Goal: Task Accomplishment & Management: Complete application form

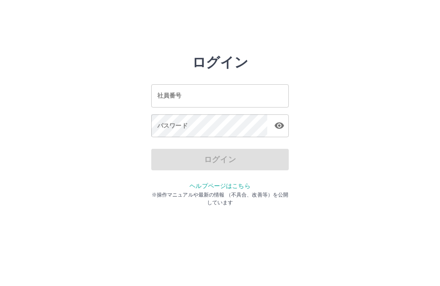
click at [193, 95] on input "社員番号" at bounding box center [219, 95] width 137 height 23
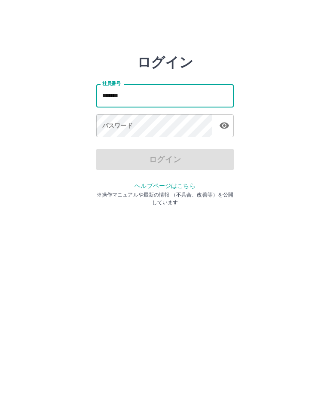
type input "*******"
click at [124, 122] on div "パスワード パスワード" at bounding box center [164, 126] width 137 height 24
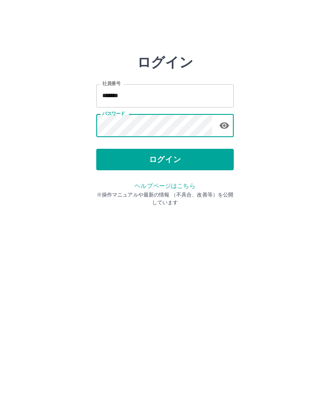
click at [171, 161] on button "ログイン" at bounding box center [164, 159] width 137 height 21
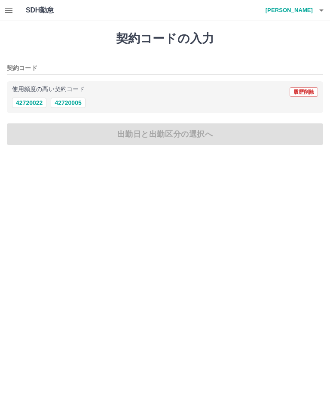
click at [76, 107] on button "42720005" at bounding box center [68, 102] width 34 height 10
type input "********"
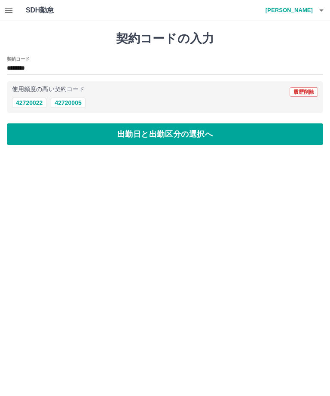
click at [150, 135] on button "出勤日と出勤区分の選択へ" at bounding box center [165, 133] width 316 height 21
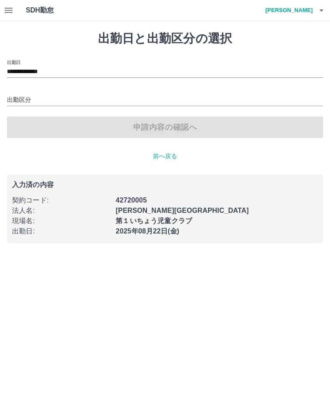
click at [44, 72] on input "**********" at bounding box center [165, 72] width 316 height 11
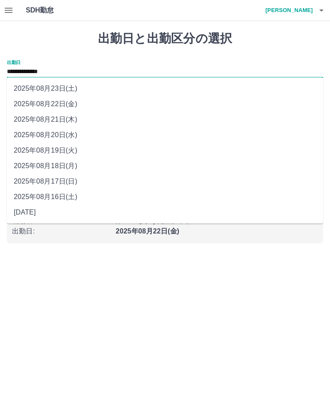
click at [59, 118] on li "2025年08月21日(木)" at bounding box center [165, 119] width 316 height 15
type input "**********"
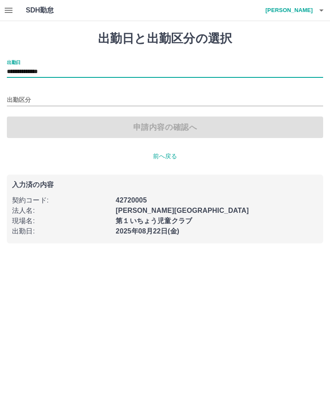
click at [25, 100] on input "出勤区分" at bounding box center [165, 100] width 316 height 11
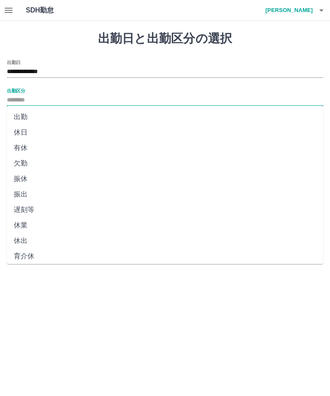
click at [26, 133] on li "休日" at bounding box center [165, 132] width 316 height 15
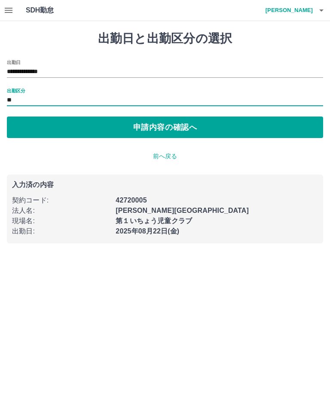
type input "**"
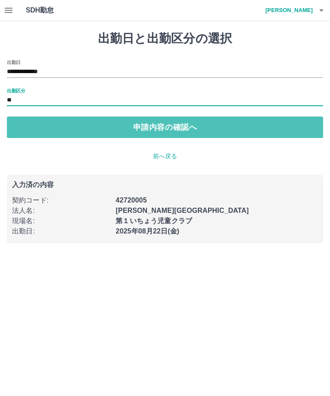
click at [167, 127] on button "申請内容の確認へ" at bounding box center [165, 126] width 316 height 21
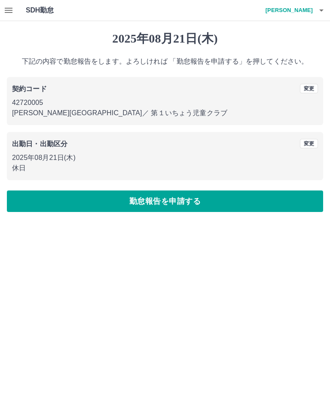
click at [179, 198] on button "勤怠報告を申請する" at bounding box center [165, 200] width 316 height 21
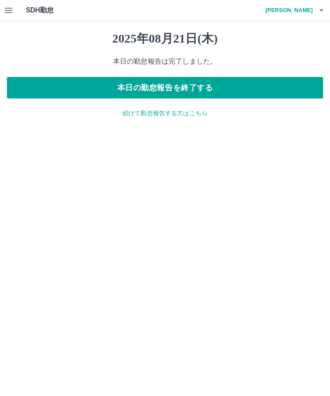
click at [179, 87] on button "本日の勤怠報告を終了する" at bounding box center [165, 87] width 316 height 21
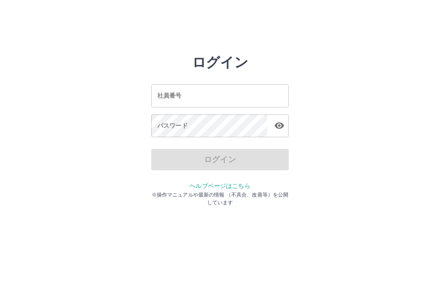
click at [213, 95] on input "社員番号" at bounding box center [219, 95] width 137 height 23
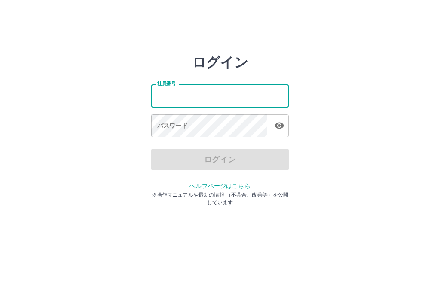
click at [248, 94] on input "社員番号" at bounding box center [219, 95] width 137 height 23
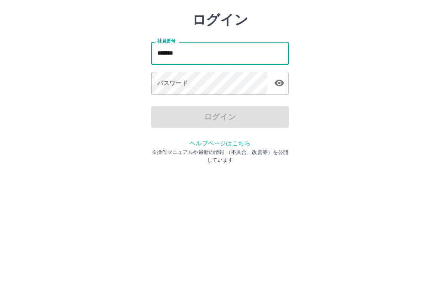
type input "*******"
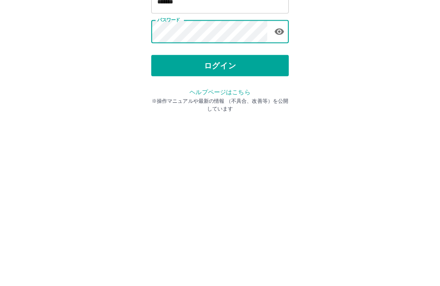
click at [243, 149] on button "ログイン" at bounding box center [219, 159] width 137 height 21
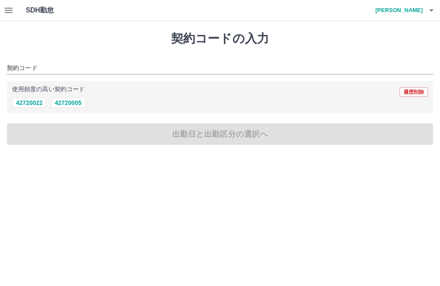
click at [73, 106] on button "42720005" at bounding box center [68, 102] width 34 height 10
type input "********"
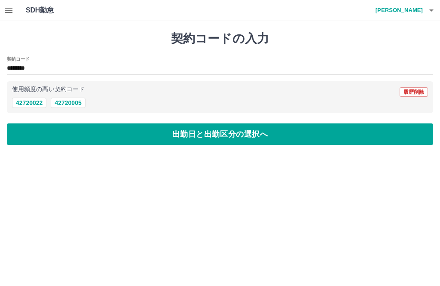
click at [67, 105] on button "42720005" at bounding box center [68, 102] width 34 height 10
click at [271, 137] on button "出勤日と出勤区分の選択へ" at bounding box center [220, 133] width 426 height 21
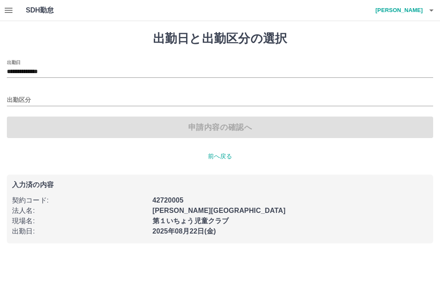
click at [18, 97] on input "出勤区分" at bounding box center [220, 100] width 426 height 11
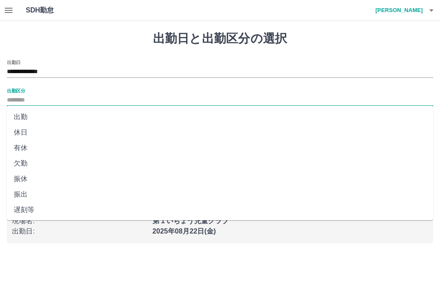
click at [25, 122] on li "出勤" at bounding box center [220, 116] width 426 height 15
type input "**"
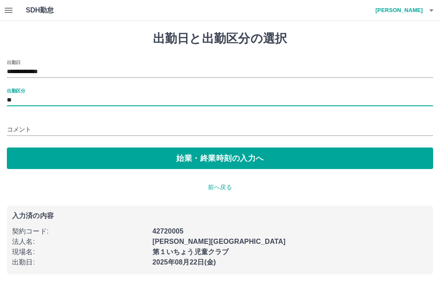
click at [272, 161] on button "始業・終業時刻の入力へ" at bounding box center [220, 157] width 426 height 21
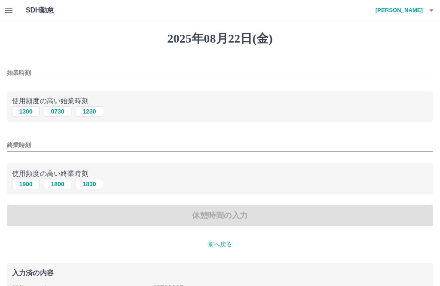
click at [9, 67] on input "始業時刻" at bounding box center [220, 73] width 426 height 12
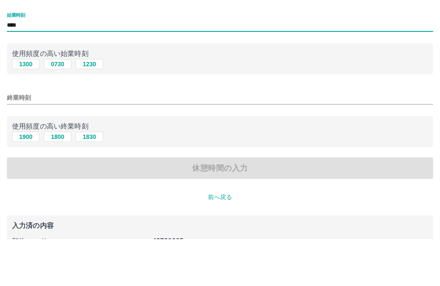
type input "****"
click at [16, 139] on input "終業時刻" at bounding box center [220, 145] width 426 height 12
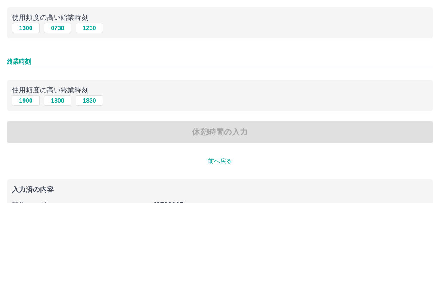
click at [87, 179] on button "1830" at bounding box center [89, 184] width 27 height 10
type input "****"
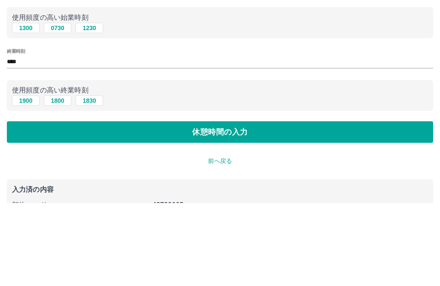
scroll to position [40, 0]
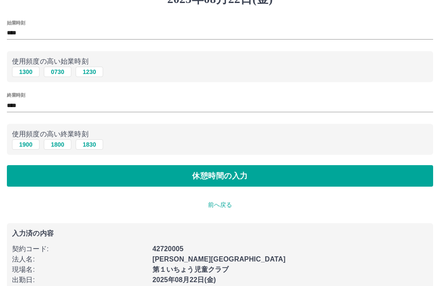
click at [236, 177] on button "休憩時間の入力" at bounding box center [220, 175] width 426 height 21
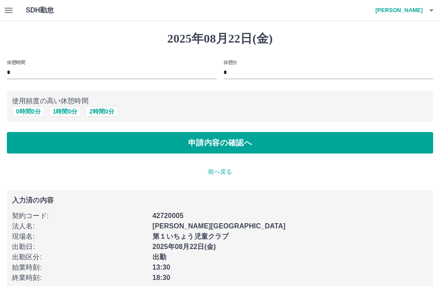
click at [250, 141] on button "申請内容の確認へ" at bounding box center [220, 142] width 426 height 21
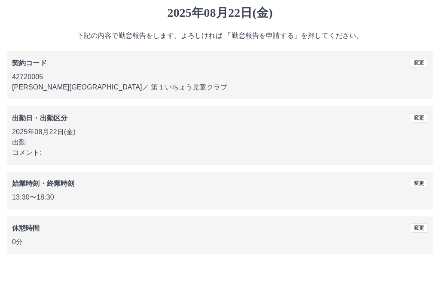
scroll to position [8, 0]
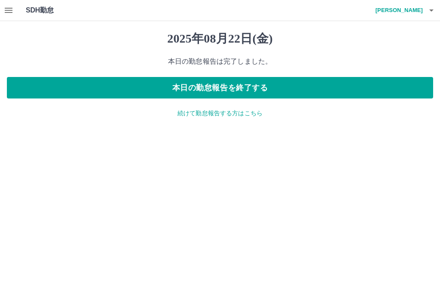
click at [389, 91] on button "本日の勤怠報告を終了する" at bounding box center [220, 87] width 426 height 21
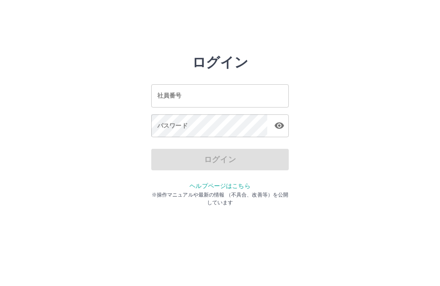
click at [199, 97] on input "社員番号" at bounding box center [219, 95] width 137 height 23
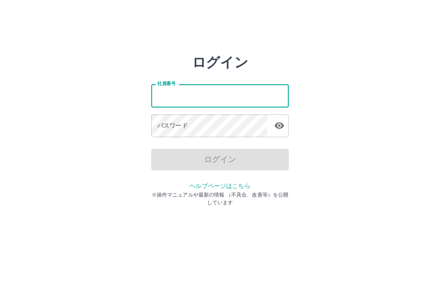
click at [85, 149] on div "ログイン 社員番号 社員番号 パスワード パスワード ログイン ヘルプページはこちら ※操作マニュアルや最新の情報 （不具合、改善等）を公開しています" at bounding box center [220, 122] width 440 height 137
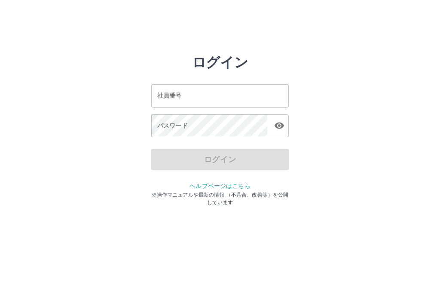
click at [215, 93] on input "社員番号" at bounding box center [219, 95] width 137 height 23
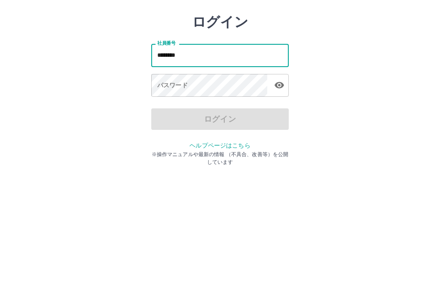
type input "*******"
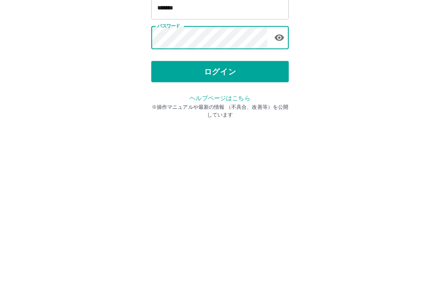
click at [235, 149] on button "ログイン" at bounding box center [219, 159] width 137 height 21
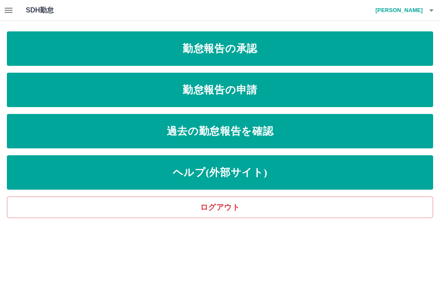
click at [264, 100] on link "勤怠報告の申請" at bounding box center [220, 90] width 426 height 34
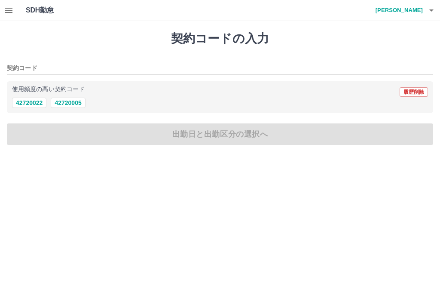
click at [73, 103] on button "42720005" at bounding box center [68, 102] width 34 height 10
type input "********"
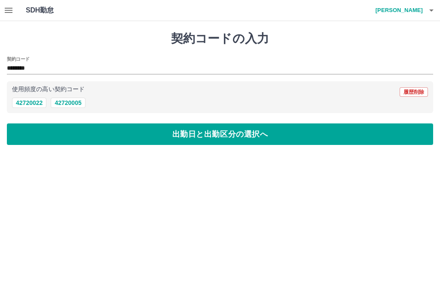
click at [230, 138] on button "出勤日と出勤区分の選択へ" at bounding box center [220, 133] width 426 height 21
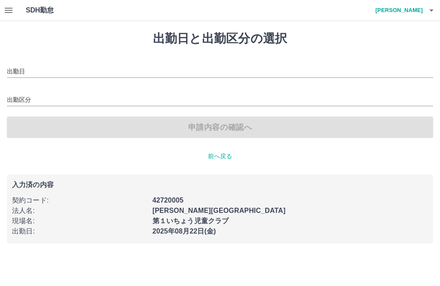
type input "**********"
click at [26, 98] on input "出勤区分" at bounding box center [220, 100] width 426 height 11
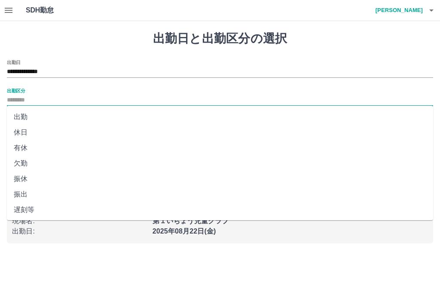
click at [48, 116] on li "出勤" at bounding box center [220, 116] width 426 height 15
type input "**"
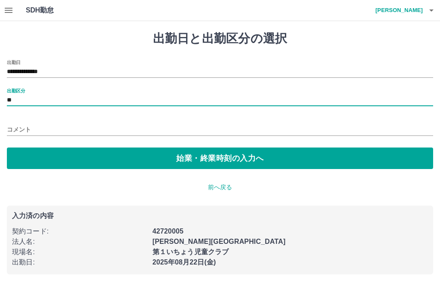
click at [184, 161] on button "始業・終業時刻の入力へ" at bounding box center [220, 157] width 426 height 21
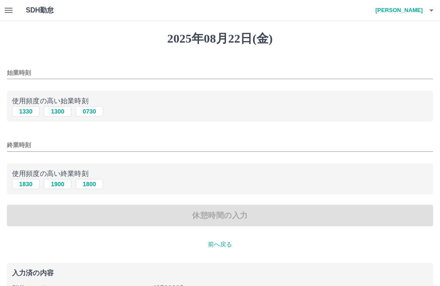
click at [58, 112] on button "1300" at bounding box center [57, 111] width 27 height 10
type input "****"
click at [59, 188] on button "1900" at bounding box center [57, 184] width 27 height 10
type input "****"
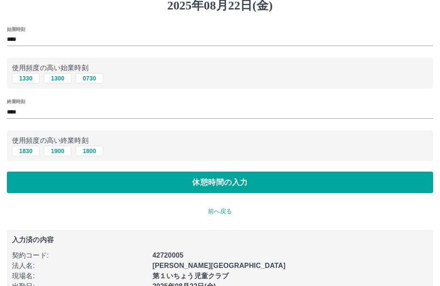
scroll to position [33, 0]
click at [213, 188] on button "休憩時間の入力" at bounding box center [220, 181] width 426 height 21
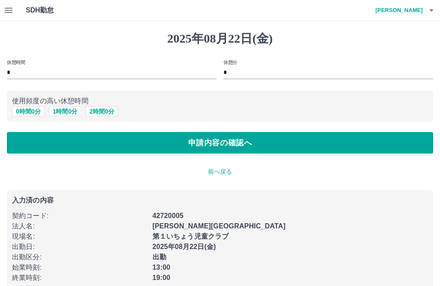
click at [24, 115] on button "0 時間 0 分" at bounding box center [28, 111] width 33 height 10
click at [237, 144] on button "申請内容の確認へ" at bounding box center [220, 142] width 426 height 21
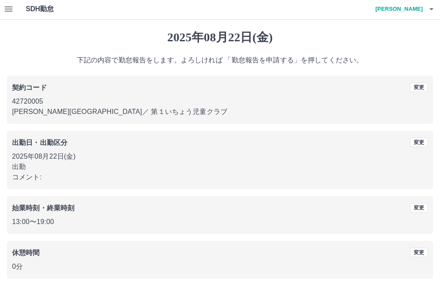
scroll to position [8, 0]
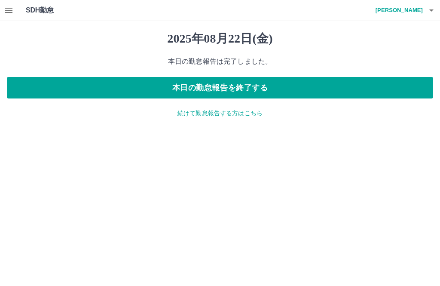
click at [258, 89] on button "本日の勤怠報告を終了する" at bounding box center [220, 87] width 426 height 21
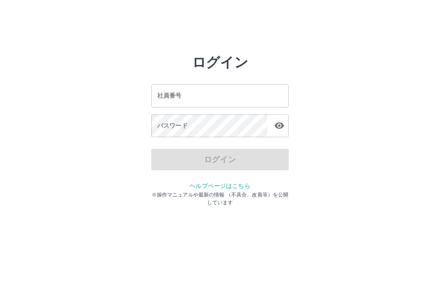
click at [205, 100] on input "社員番号" at bounding box center [219, 95] width 137 height 23
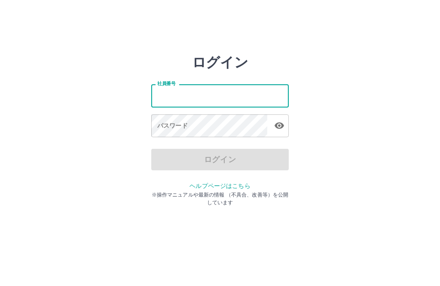
click at [365, 85] on div "ログイン 社員番号 社員番号 パスワード パスワード ログイン ヘルプページはこちら ※操作マニュアルや最新の情報 （不具合、改善等）を公開しています" at bounding box center [220, 122] width 440 height 137
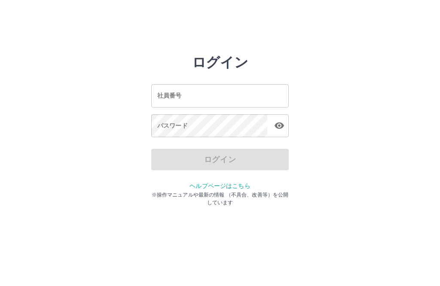
click at [172, 98] on div "社員番号 社員番号" at bounding box center [219, 95] width 137 height 23
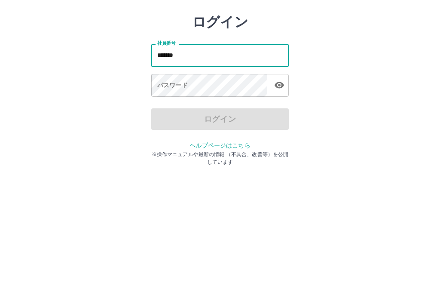
type input "*******"
click at [169, 114] on div "パスワード パスワード" at bounding box center [219, 126] width 137 height 24
click at [176, 114] on div "パスワード パスワード" at bounding box center [219, 126] width 137 height 24
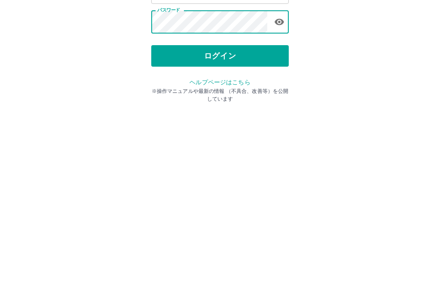
click at [240, 149] on button "ログイン" at bounding box center [219, 159] width 137 height 21
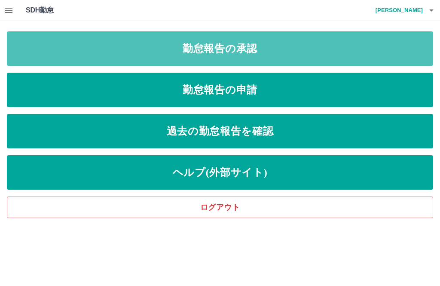
click at [280, 47] on link "勤怠報告の承認" at bounding box center [220, 48] width 426 height 34
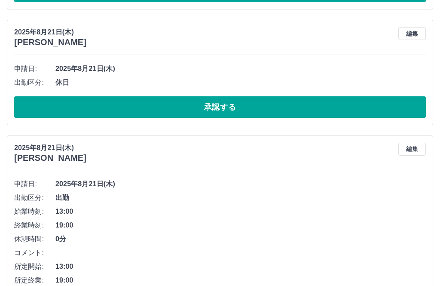
scroll to position [1804, 0]
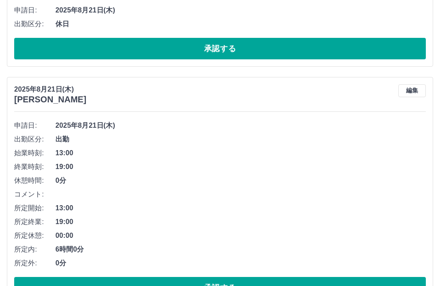
click at [240, 283] on button "承認する" at bounding box center [219, 287] width 411 height 21
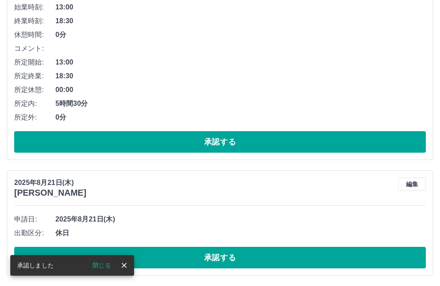
scroll to position [1565, 0]
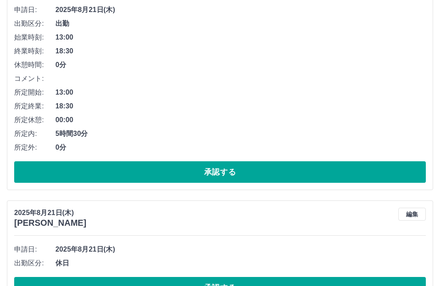
click at [249, 285] on button "承認する" at bounding box center [219, 287] width 411 height 21
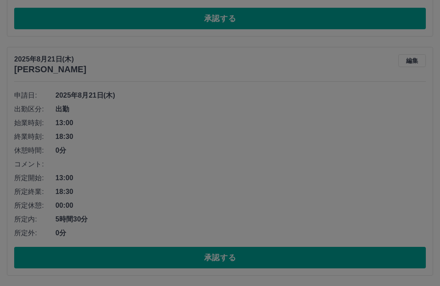
scroll to position [1450, 0]
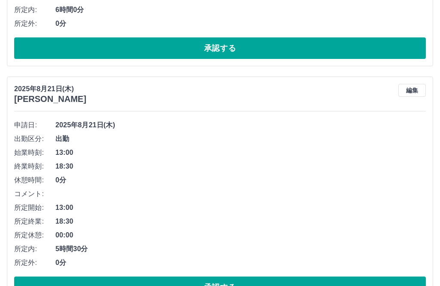
click at [224, 285] on button "承認する" at bounding box center [219, 286] width 411 height 21
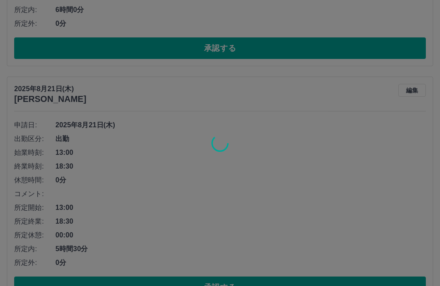
scroll to position [1211, 0]
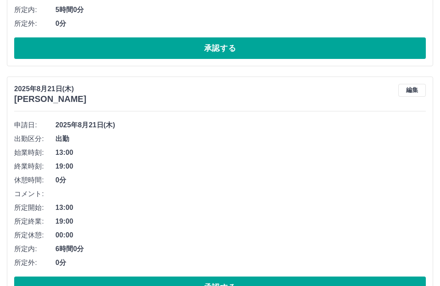
click at [247, 285] on button "承認する" at bounding box center [219, 286] width 411 height 21
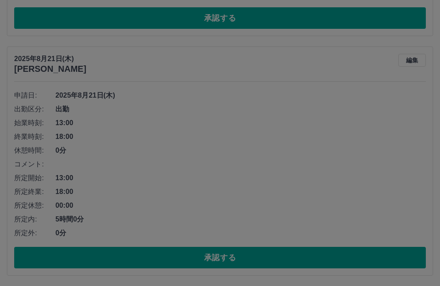
scroll to position [972, 0]
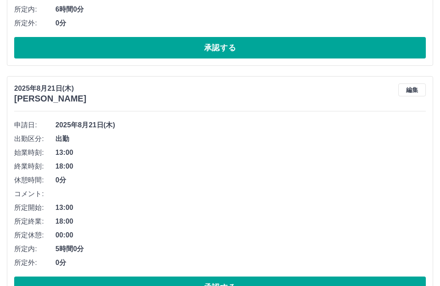
click at [249, 285] on button "承認する" at bounding box center [219, 286] width 411 height 21
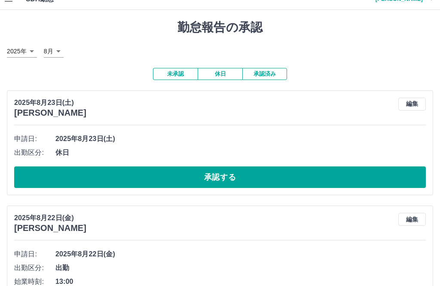
scroll to position [0, 0]
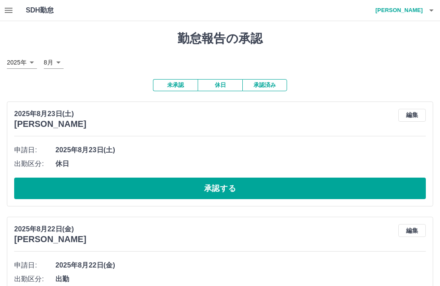
click at [432, 11] on icon "button" at bounding box center [431, 10] width 4 height 2
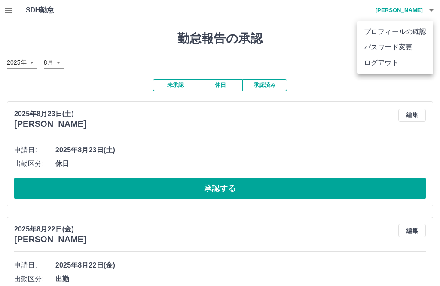
click at [435, 10] on div at bounding box center [220, 143] width 440 height 286
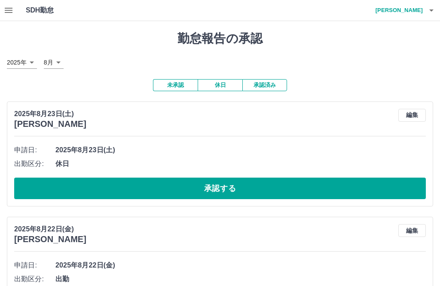
click at [4, 6] on icon "button" at bounding box center [8, 10] width 10 height 10
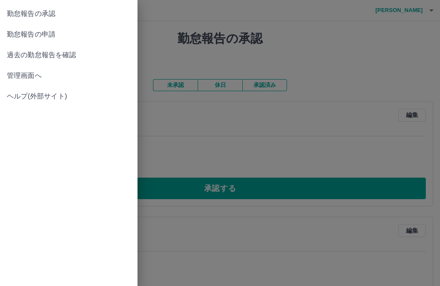
click at [57, 59] on span "過去の勤怠報告を確認" at bounding box center [69, 55] width 124 height 10
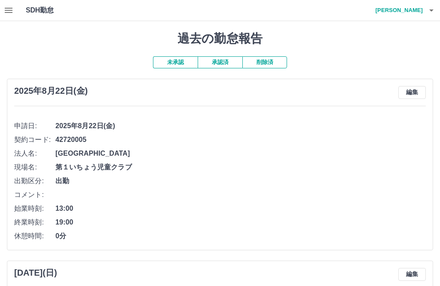
click at [220, 66] on button "承認済" at bounding box center [220, 62] width 45 height 12
click at [430, 9] on icon "button" at bounding box center [431, 10] width 10 height 10
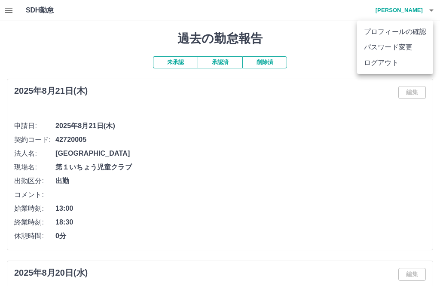
click at [395, 64] on li "ログアウト" at bounding box center [395, 62] width 76 height 15
